Goal: Information Seeking & Learning: Learn about a topic

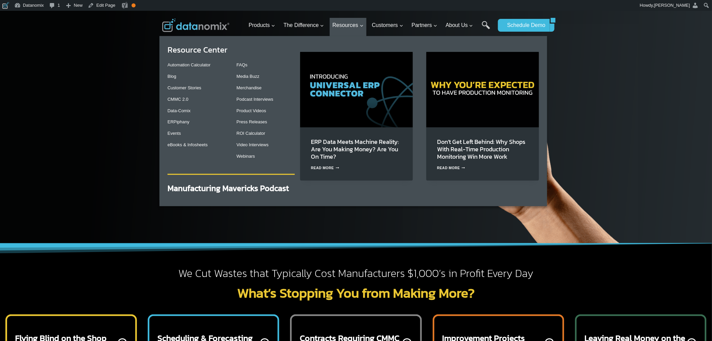
click at [354, 97] on img "Primary Navigation" at bounding box center [356, 89] width 113 height 75
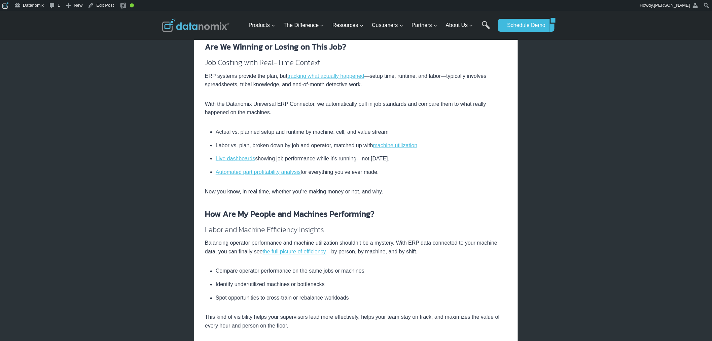
scroll to position [311, 0]
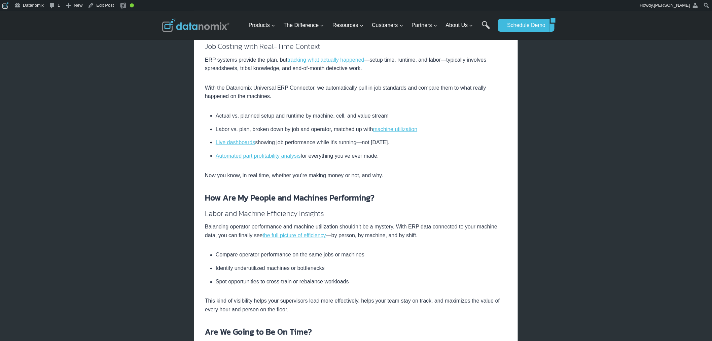
drag, startPoint x: 216, startPoint y: 115, endPoint x: 418, endPoint y: 157, distance: 206.1
click at [418, 157] on ul "Actual vs. planned setup and runtime by machine, cell, and value stream Labor v…" at bounding box center [356, 135] width 302 height 49
copy ul "Actual vs. planned setup and runtime by machine, cell, and value stream Labor v…"
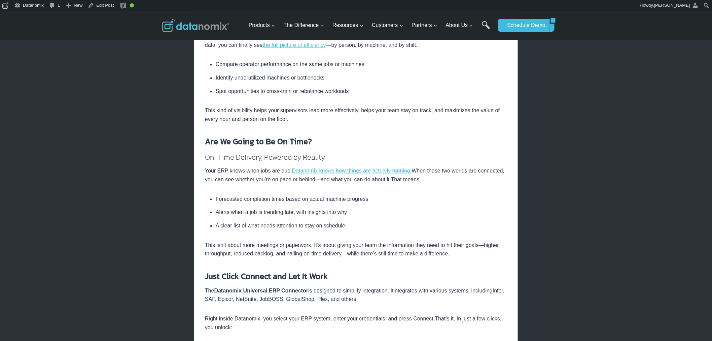
scroll to position [498, 0]
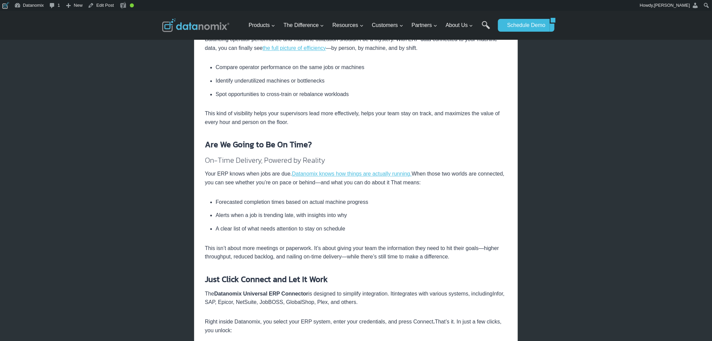
click at [265, 186] on p "Your ERP knows when jobs are due. Datanomix knows how things are actually runni…" at bounding box center [356, 178] width 302 height 17
click at [273, 193] on div "How the Datanomix Universal ERP Connector Transforms Job Performance & ERP Insi…" at bounding box center [356, 148] width 302 height 875
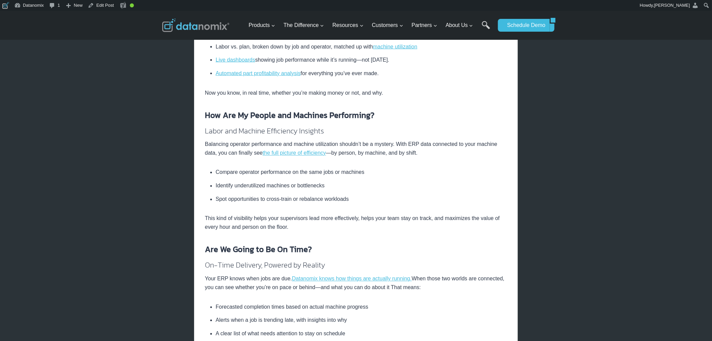
scroll to position [436, 0]
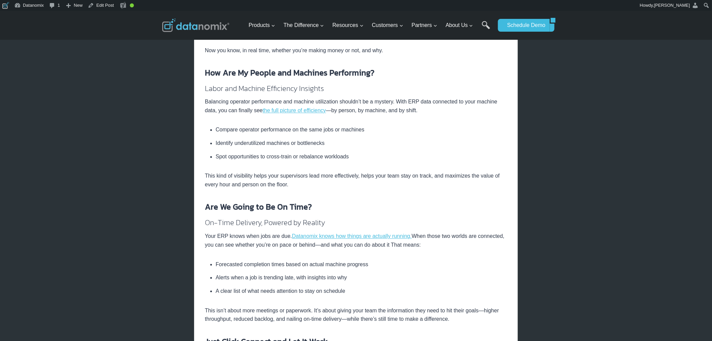
click at [311, 143] on li "Identify underutilized machines or bottlenecks" at bounding box center [361, 143] width 291 height 13
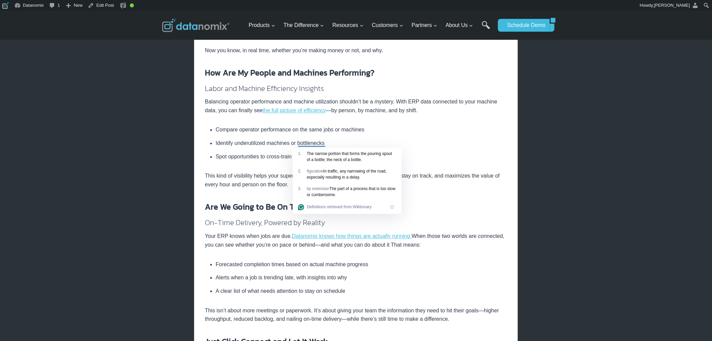
click at [281, 145] on li "Identify underutilized machines or bottlenecks" at bounding box center [361, 143] width 291 height 13
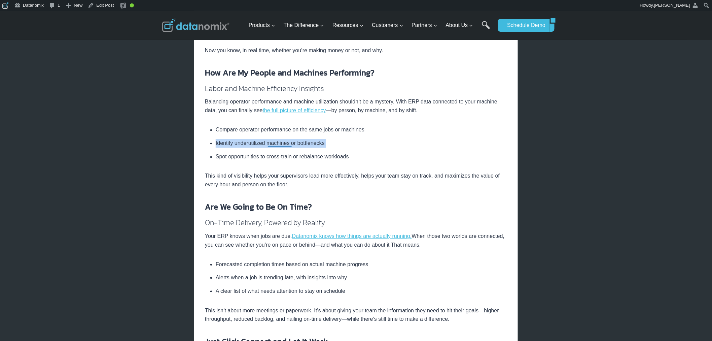
click at [281, 145] on li "Identify underutilized machines or bottlenecks" at bounding box center [361, 143] width 291 height 13
copy ul "Identify underutilized machines or bottlenecks"
click at [312, 155] on li "Spot opportunities to cross-train or rebalance workloads" at bounding box center [361, 155] width 291 height 11
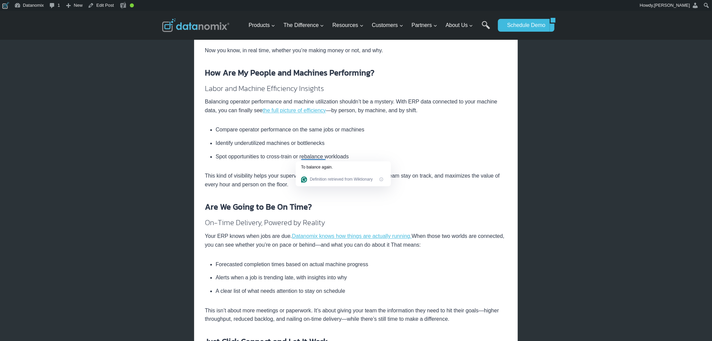
click at [317, 266] on li "Forecasted completion times based on actual machine progress" at bounding box center [361, 265] width 291 height 11
click at [313, 264] on li "Forecasted completion times based on actual machine progress" at bounding box center [361, 265] width 291 height 11
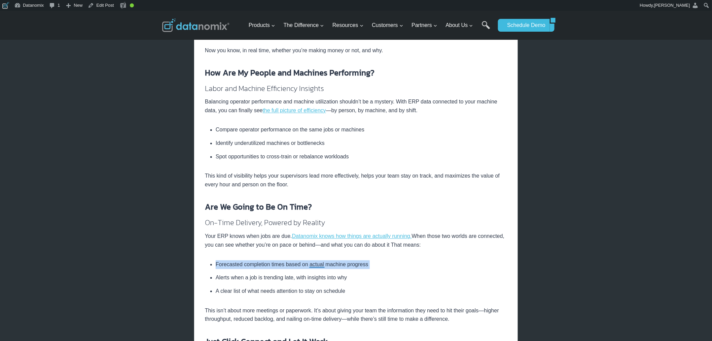
click at [313, 264] on li "Forecasted completion times based on actual machine progress" at bounding box center [361, 265] width 291 height 11
copy ul "Forecasted completion times based on actual machine progress"
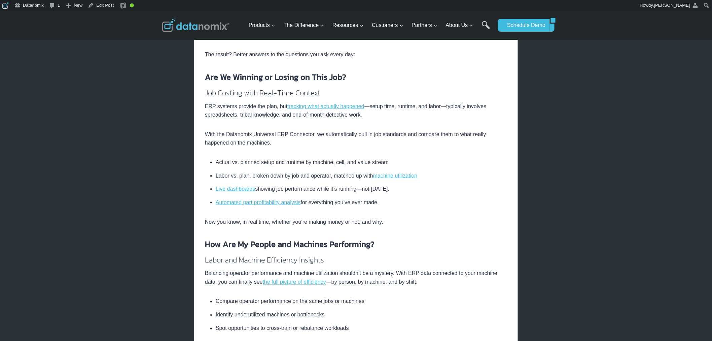
scroll to position [249, 0]
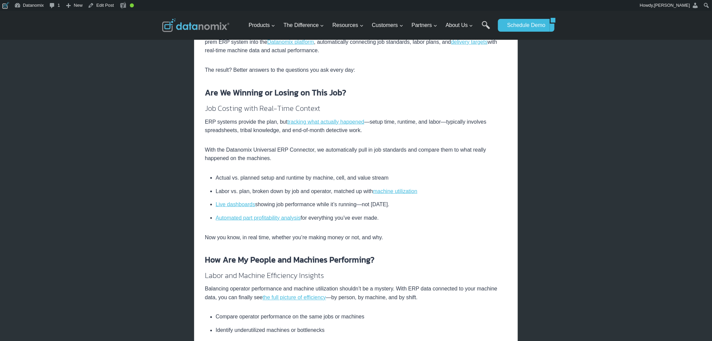
click at [273, 181] on li "Actual vs. planned setup and runtime by machine, cell, and value stream" at bounding box center [361, 178] width 291 height 11
copy ul "Actual vs. planned setup and runtime by machine, cell, and value stream"
click at [219, 106] on h4 "Job Costing with Real-Time Context" at bounding box center [356, 108] width 302 height 11
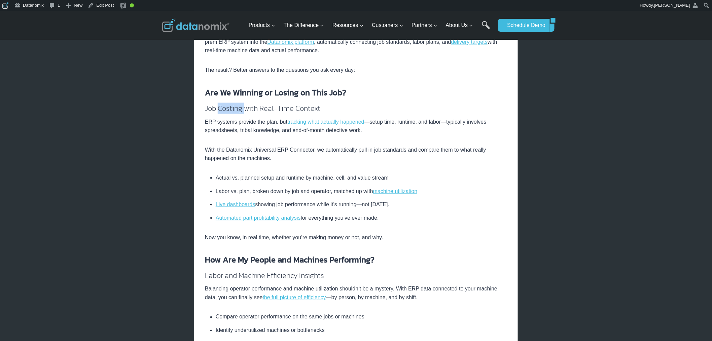
click at [219, 106] on h4 "Job Costing with Real-Time Context" at bounding box center [356, 108] width 302 height 11
copy div "Job Costing with Real-Time Context"
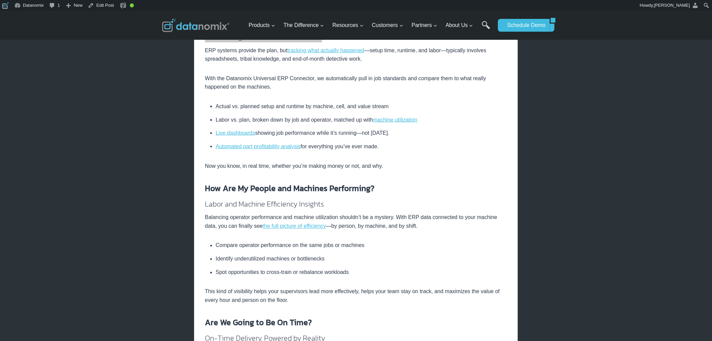
scroll to position [374, 0]
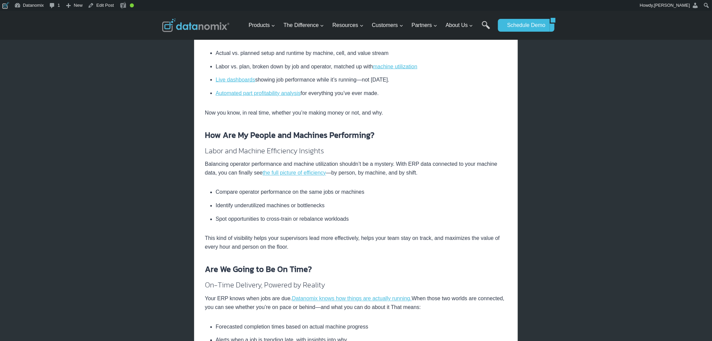
click at [233, 209] on li "Identify underutilized machines or bottlenecks" at bounding box center [361, 205] width 291 height 13
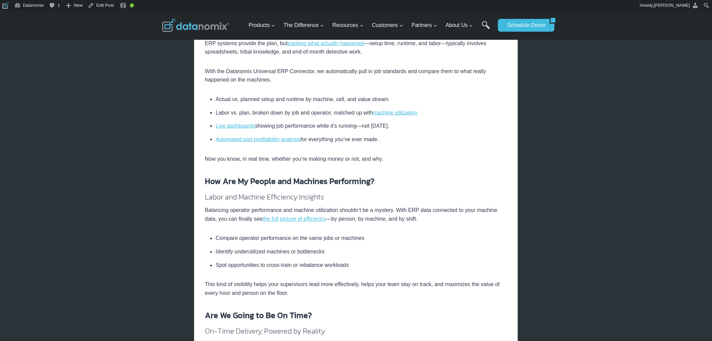
scroll to position [311, 0]
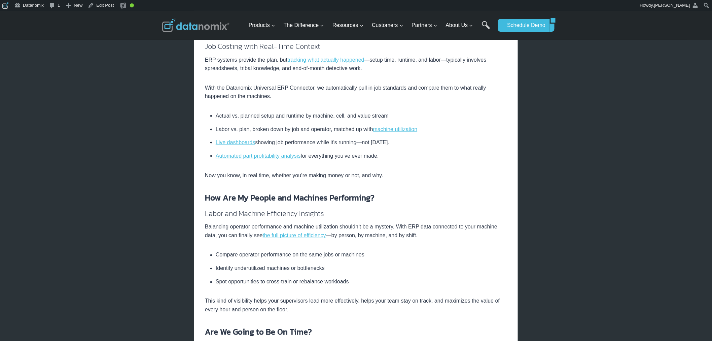
click at [290, 213] on h4 "Labor and Machine Efficiency Insights" at bounding box center [356, 213] width 302 height 11
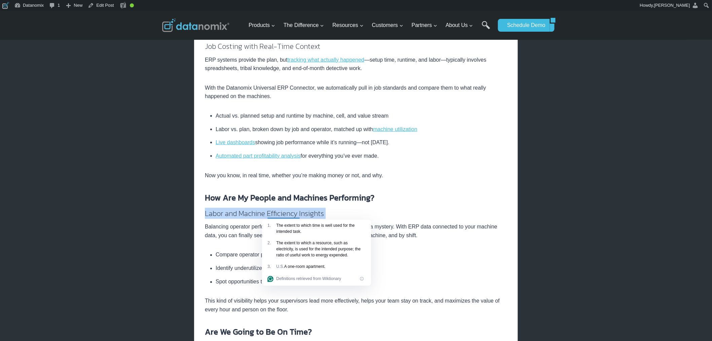
copy div "Labor and Machine Efficiency Insights"
drag, startPoint x: 204, startPoint y: 244, endPoint x: 222, endPoint y: 243, distance: 18.2
click at [204, 244] on div "Home / Blog / ERP Data Meets Machine Reality: Are You Making Money? Are You On …" at bounding box center [356, 311] width 324 height 999
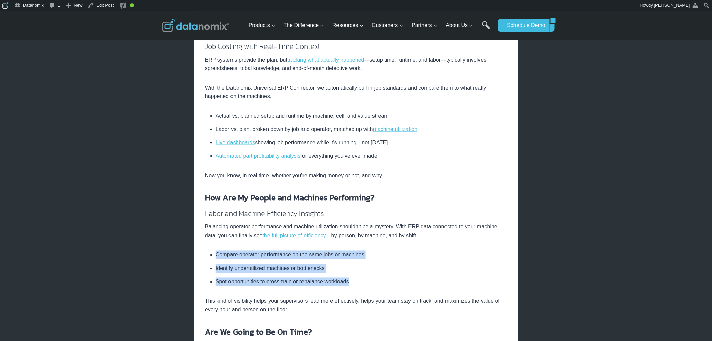
drag, startPoint x: 218, startPoint y: 252, endPoint x: 394, endPoint y: 276, distance: 177.7
click at [394, 276] on ul "Compare operator performance on the same jobs or machines Identify underutilize…" at bounding box center [356, 267] width 302 height 35
copy ul "Compare operator performance on the same jobs or machines Identify underutilize…"
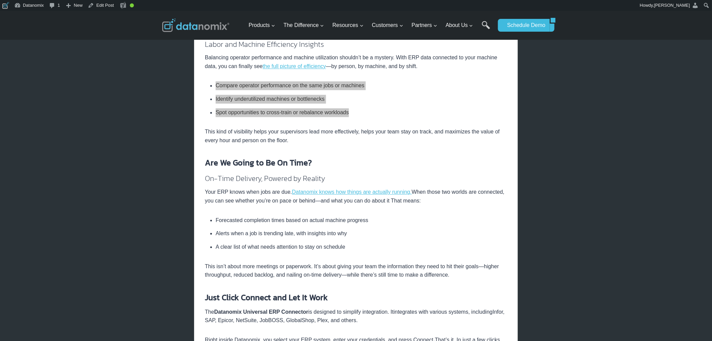
scroll to position [498, 0]
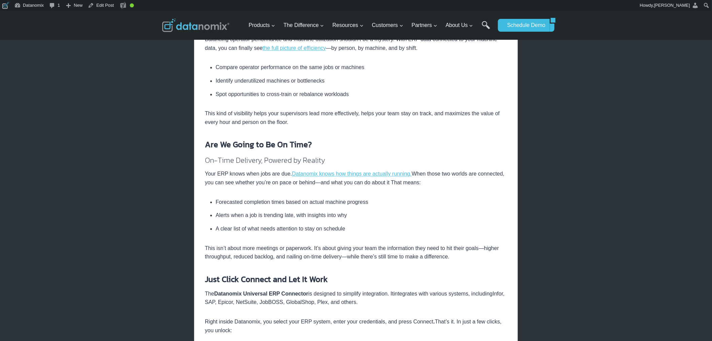
click at [339, 227] on li "A clear list of what needs attention to stay on schedule" at bounding box center [361, 227] width 291 height 11
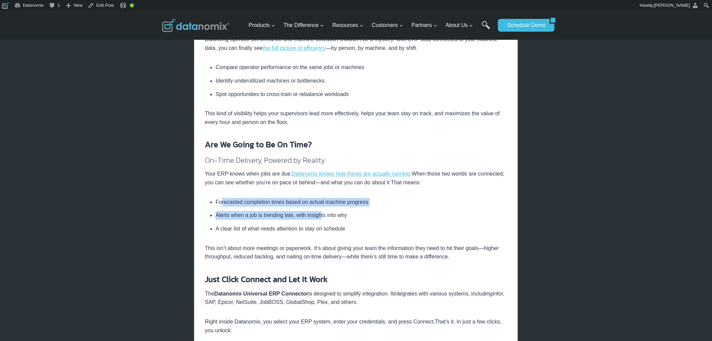
drag, startPoint x: 221, startPoint y: 203, endPoint x: 322, endPoint y: 209, distance: 101.2
click at [322, 209] on ul "Forecasted completion times based on actual machine progress Alerts when a job …" at bounding box center [356, 215] width 302 height 35
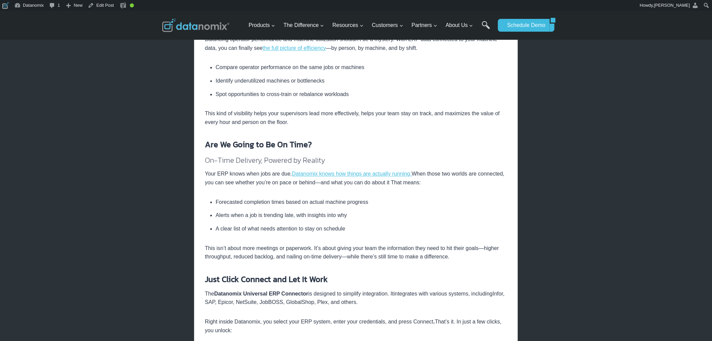
click at [386, 237] on div "How the Datanomix Universal ERP Connector Transforms Job Performance & ERP Insi…" at bounding box center [356, 148] width 302 height 875
click at [287, 160] on h4 "On-Time Delivery, Powered by Reality" at bounding box center [356, 160] width 302 height 11
click at [288, 160] on h4 "On-Time Delivery, Powered by Reality" at bounding box center [356, 160] width 302 height 11
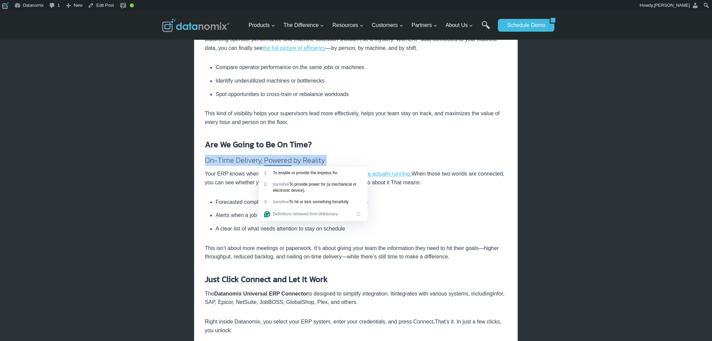
copy div "On-Time Delivery, Powered by Reality"
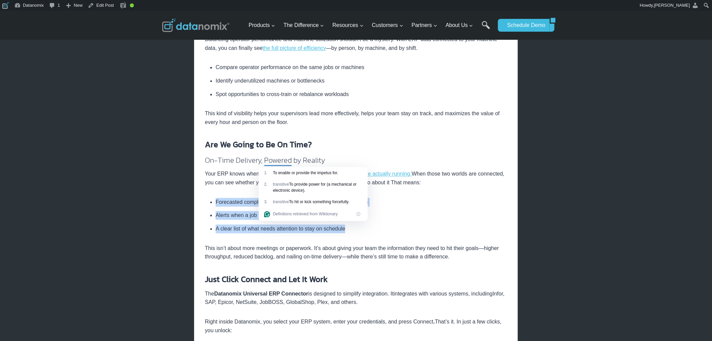
drag, startPoint x: 217, startPoint y: 200, endPoint x: 363, endPoint y: 226, distance: 148.0
click at [363, 226] on ul "Forecasted completion times based on actual machine progress Alerts when a job …" at bounding box center [356, 215] width 302 height 35
copy ul "Forecasted completion times based on actual machine progress Alerts when a job …"
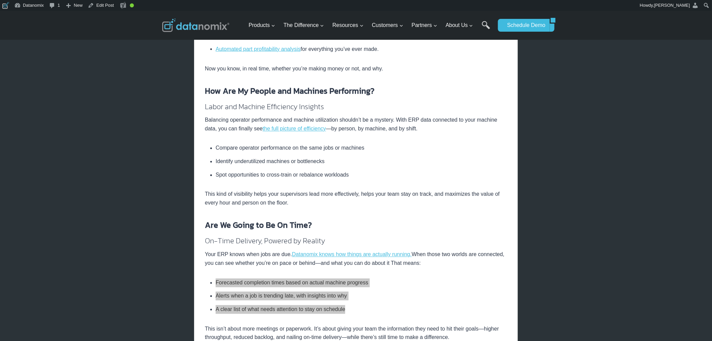
scroll to position [436, 0]
